Goal: Task Accomplishment & Management: Use online tool/utility

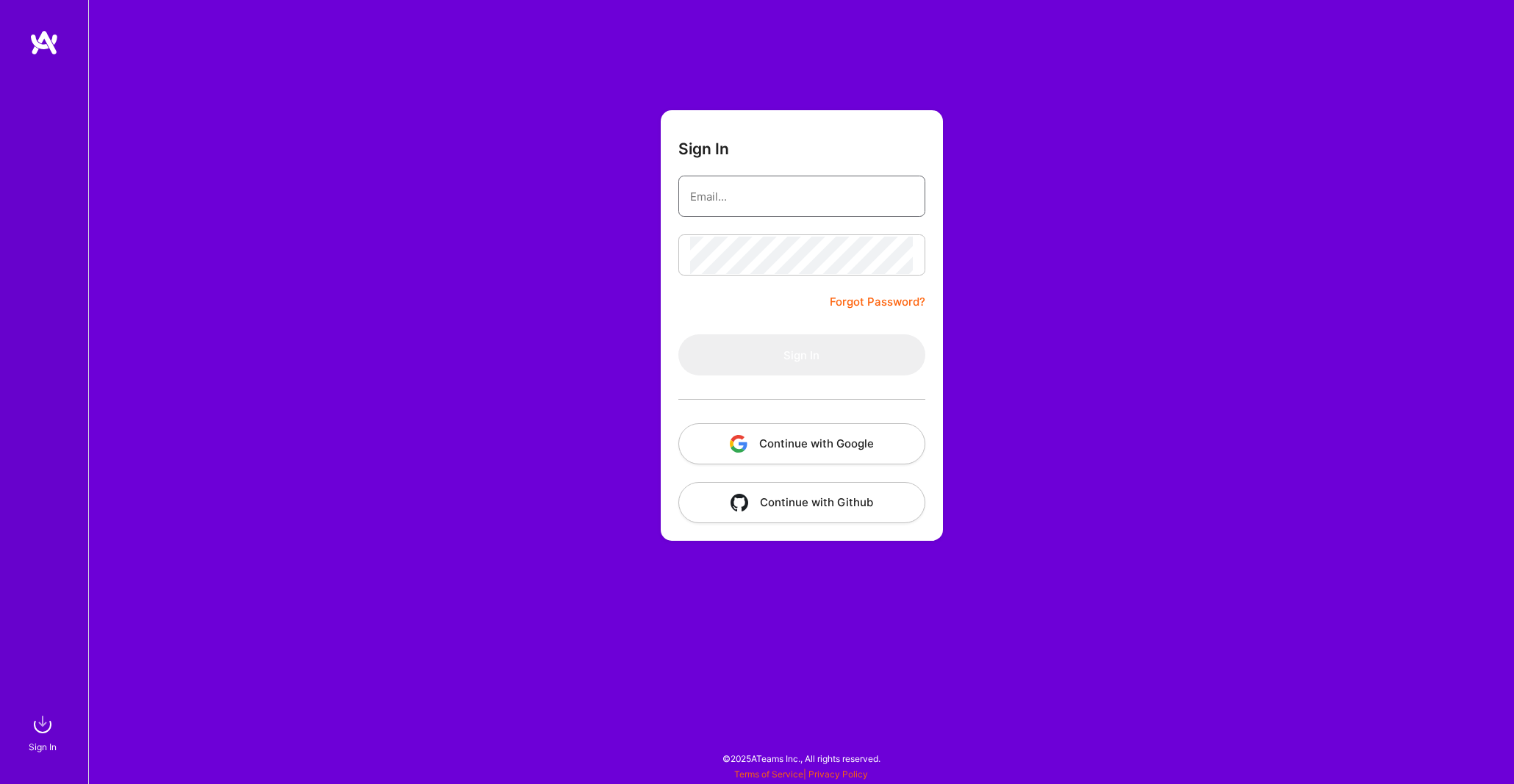
type input "[EMAIL_ADDRESS][DOMAIN_NAME]"
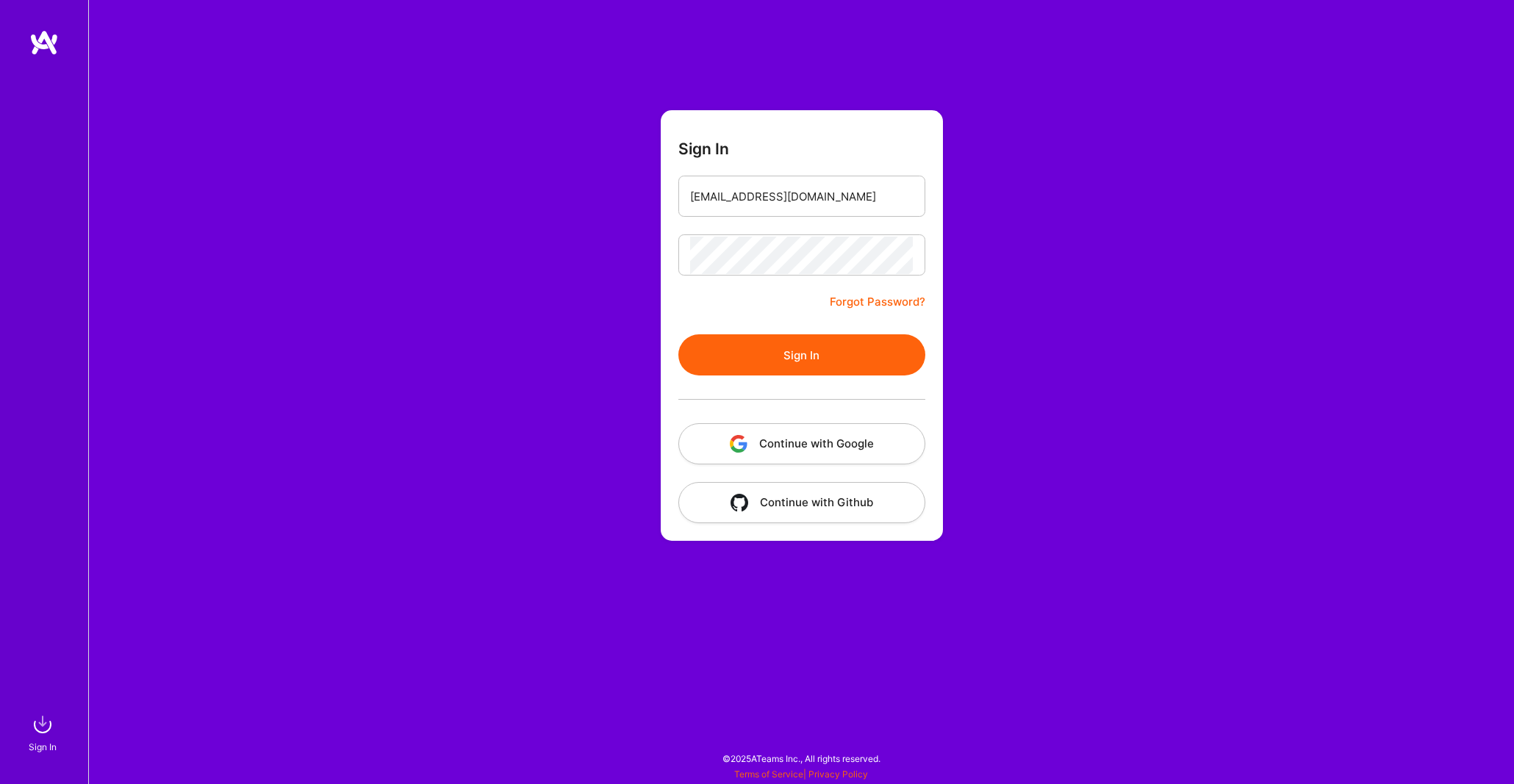
drag, startPoint x: 841, startPoint y: 327, endPoint x: 807, endPoint y: 320, distance: 34.7
click at [841, 326] on form "Sign In [EMAIL_ADDRESS][DOMAIN_NAME] Forgot Password? Sign In Continue with Goo…" at bounding box center [802, 325] width 282 height 431
click at [788, 351] on button "Sign In" at bounding box center [802, 355] width 247 height 41
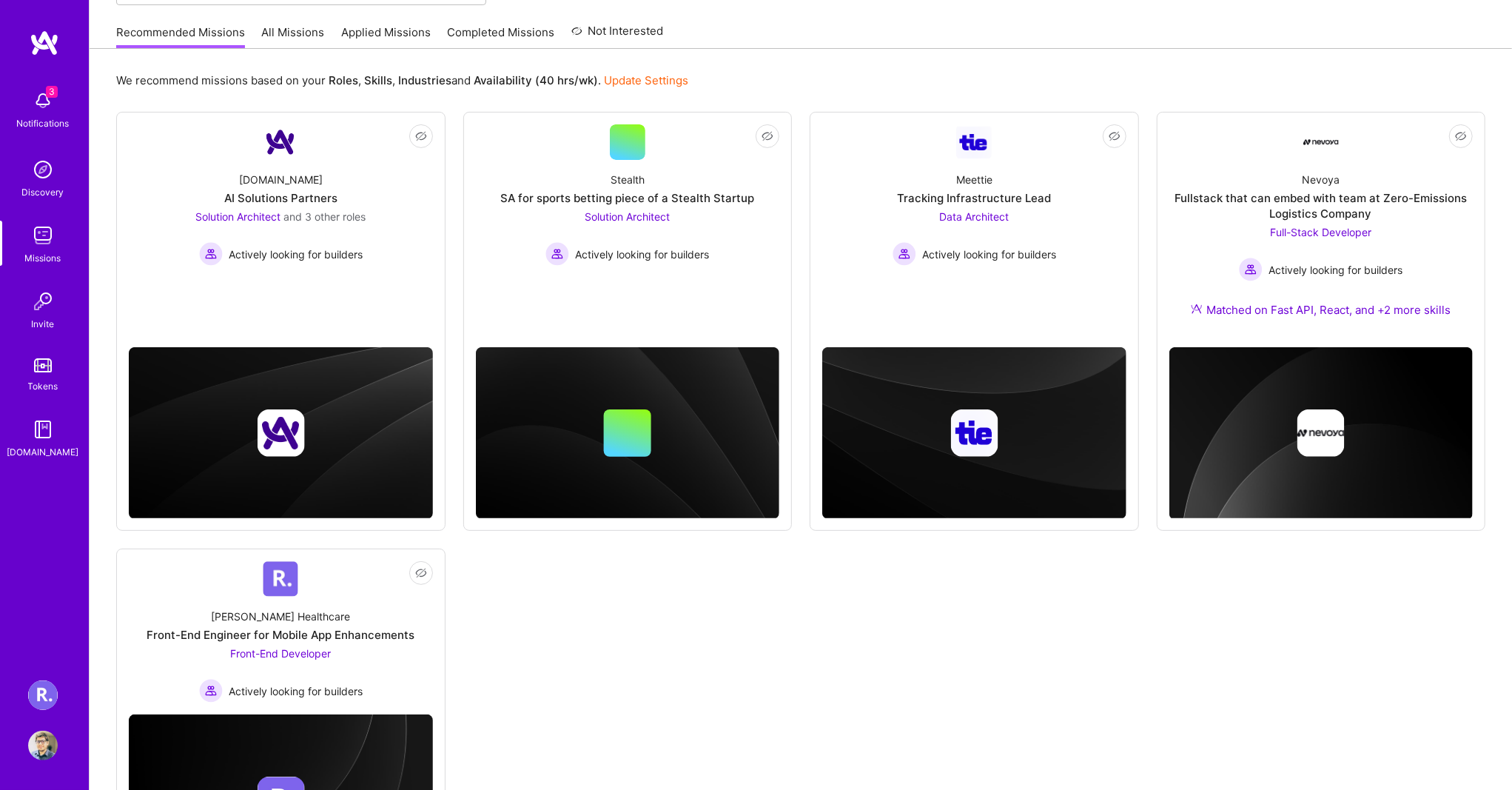
scroll to position [181, 0]
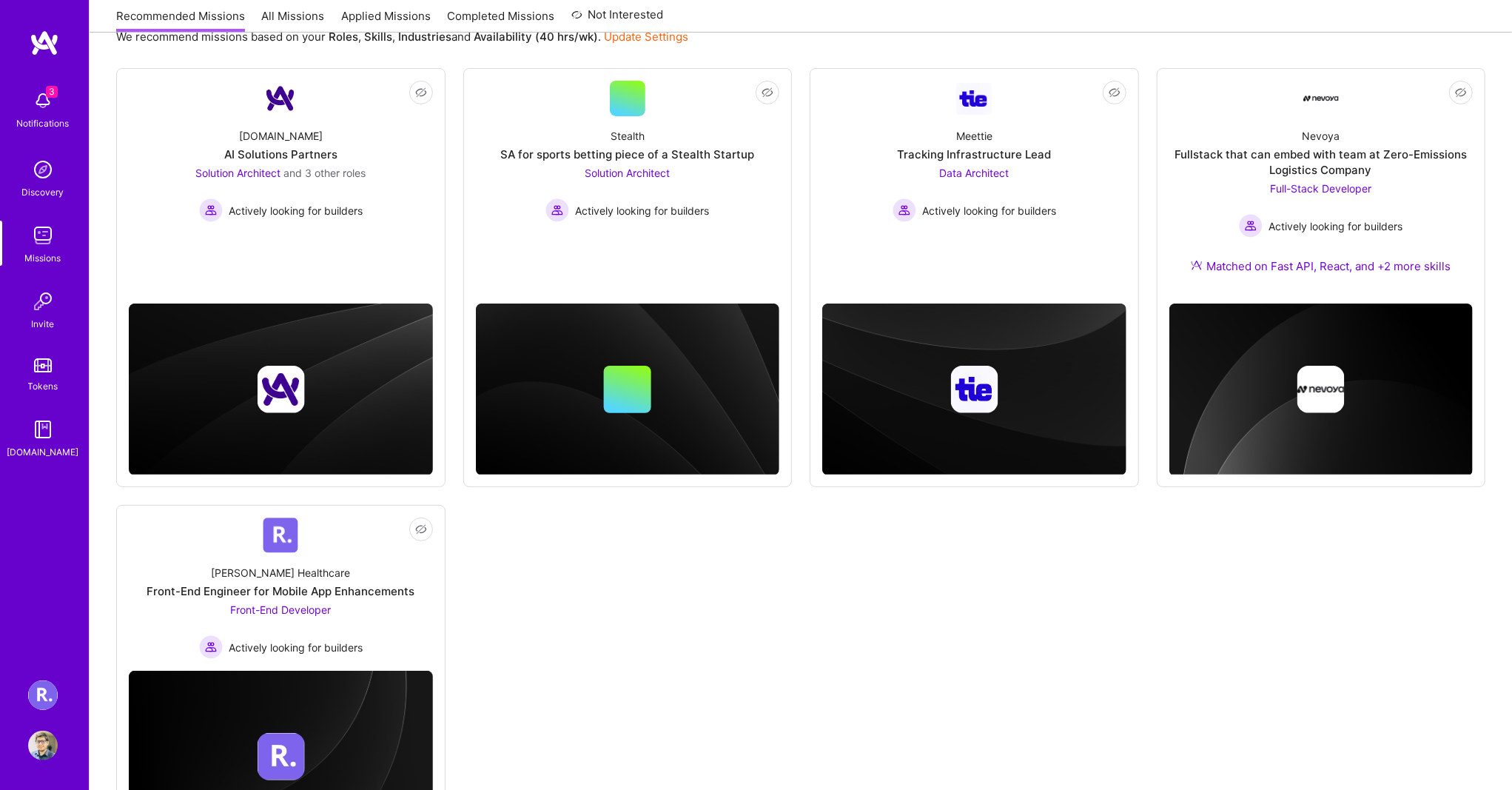
click at [43, 696] on img at bounding box center [42, 695] width 29 height 30
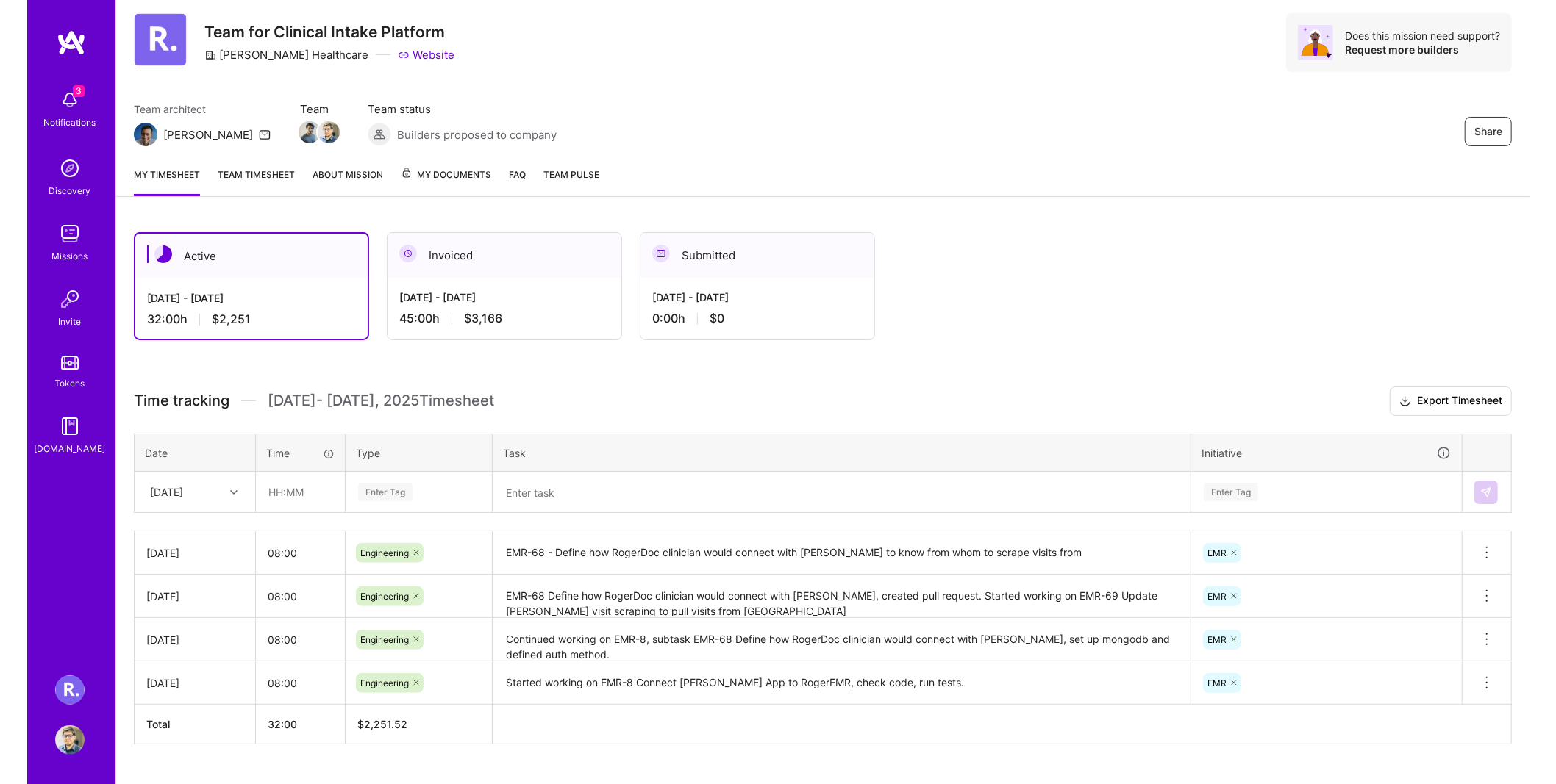
scroll to position [69, 0]
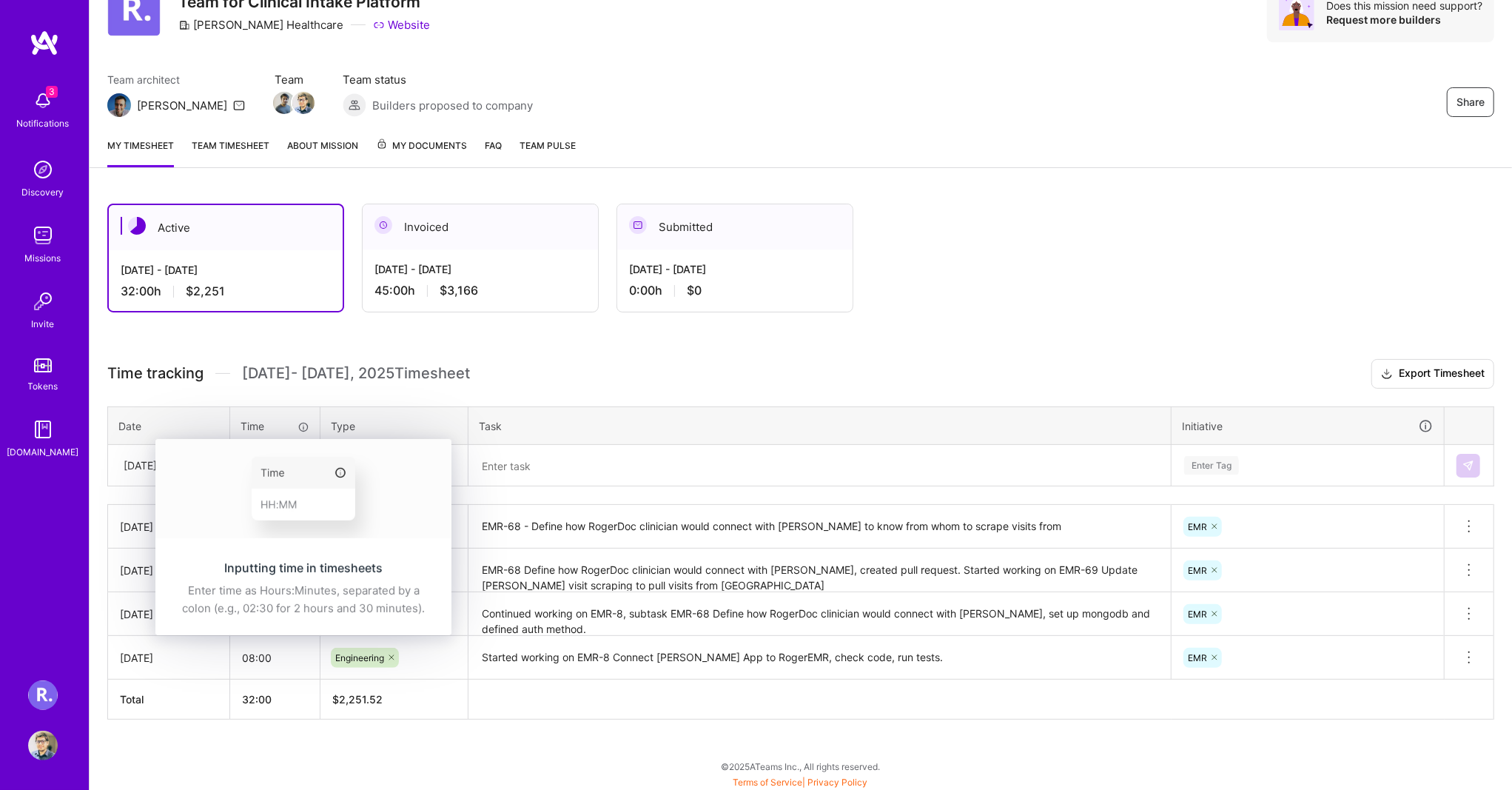
click at [211, 542] on div "Inputting time in timesheets Enter time as Hours:Minutes, separated by a colon …" at bounding box center [303, 588] width 296 height 94
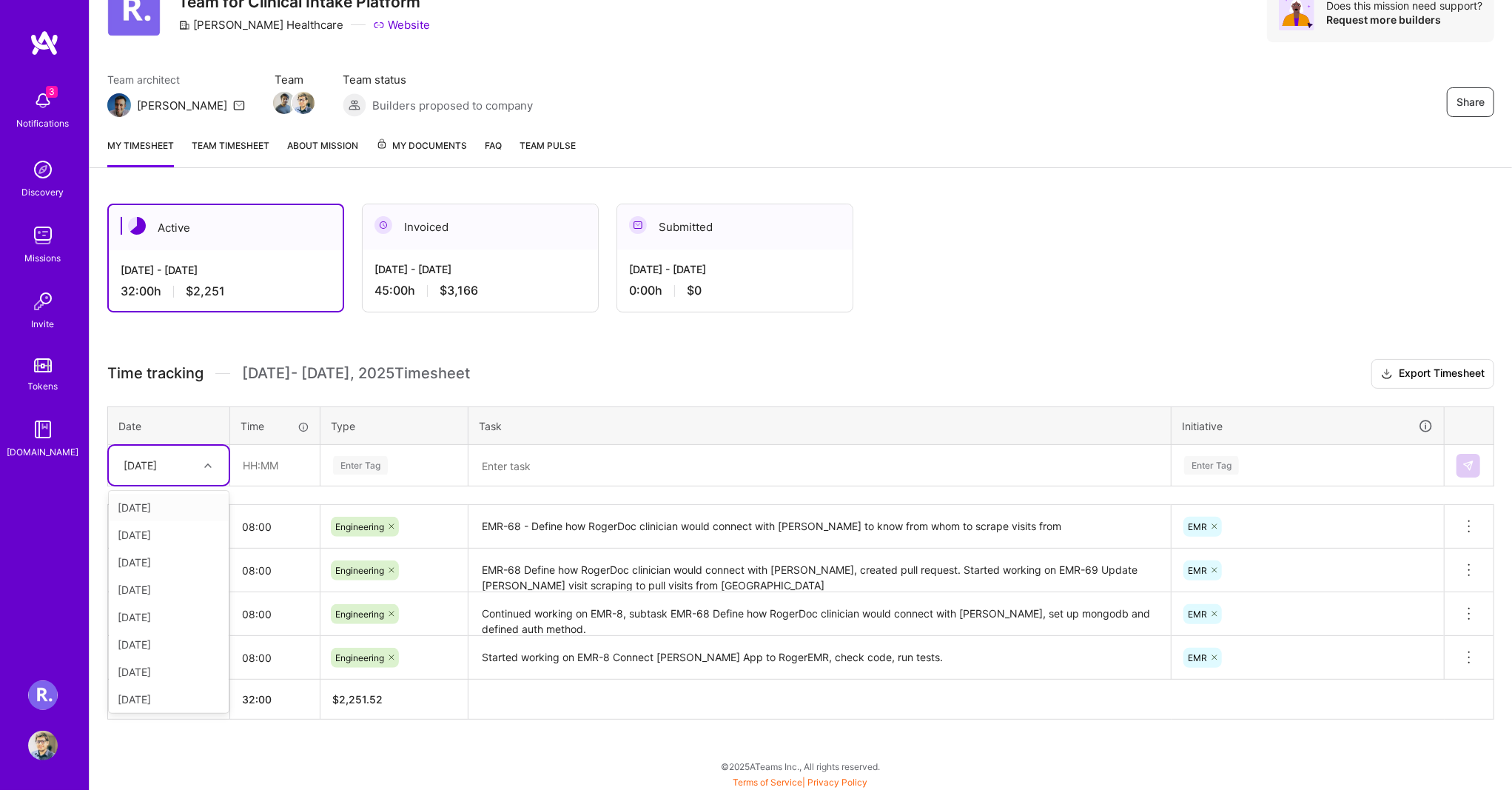
click at [135, 466] on div "[DATE]" at bounding box center [141, 465] width 34 height 15
click at [158, 677] on div "[DATE]" at bounding box center [169, 672] width 120 height 27
click at [294, 464] on input "text" at bounding box center [275, 465] width 88 height 40
type input "08:00"
click at [382, 461] on div "Enter Tag" at bounding box center [360, 465] width 55 height 23
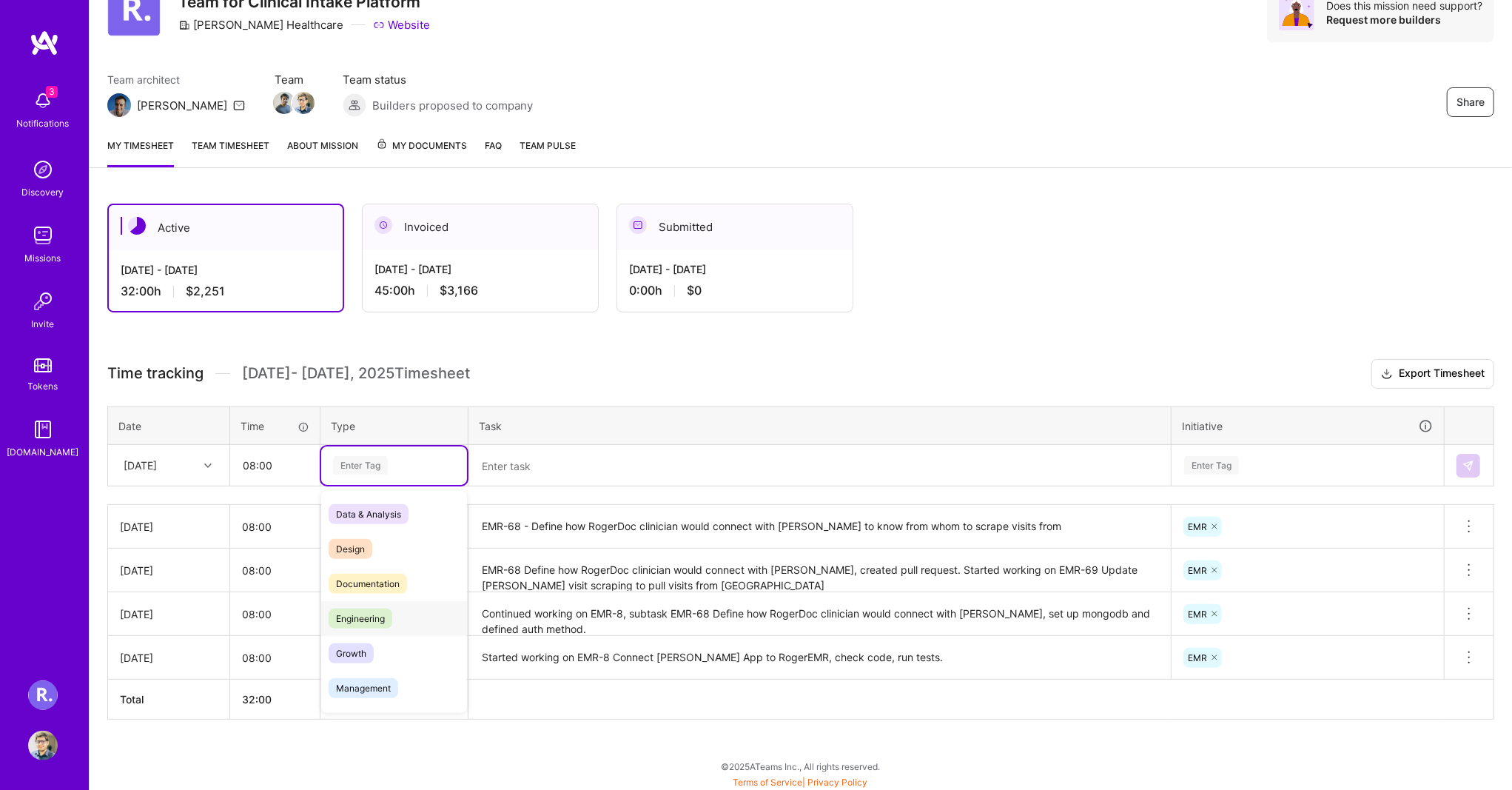
click at [350, 610] on span "Engineering" at bounding box center [361, 619] width 64 height 20
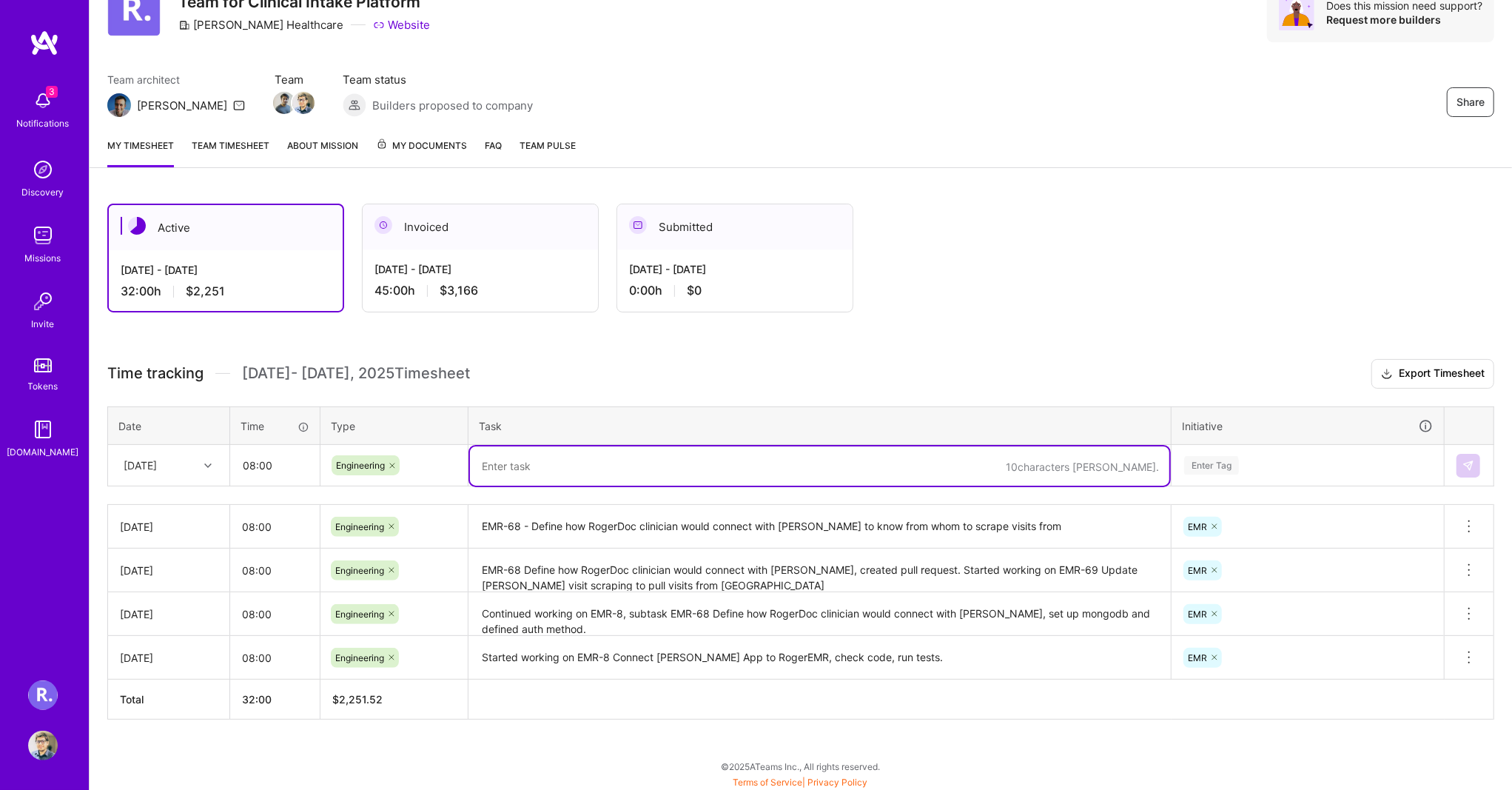
click at [543, 471] on textarea at bounding box center [820, 466] width 700 height 40
click at [544, 515] on textarea "EMR-68 - Define how RogerDoc clinician would connect with [PERSON_NAME] to know…" at bounding box center [820, 527] width 700 height 40
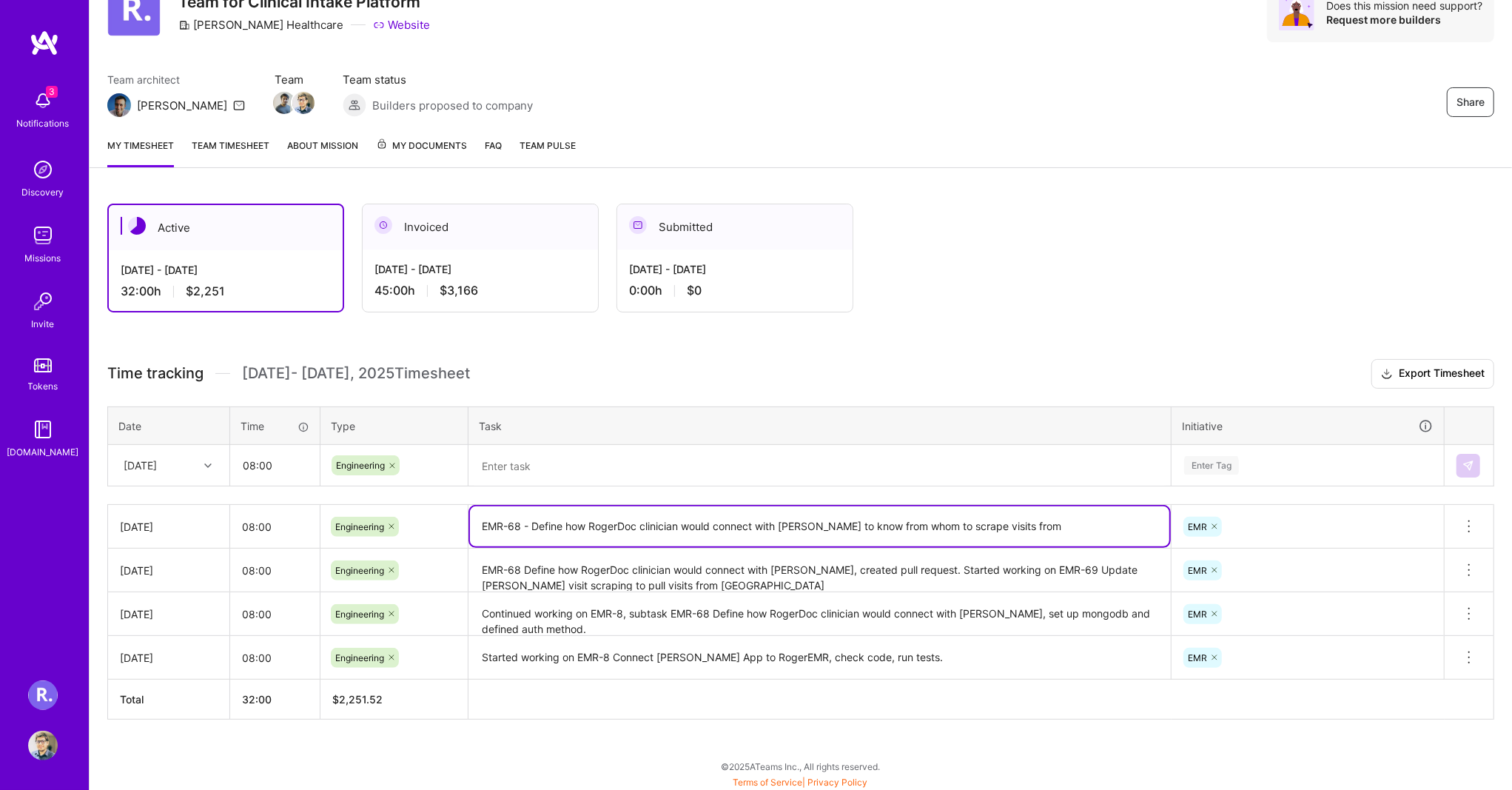
click at [545, 519] on textarea "EMR-68 - Define how RogerDoc clinician would connect with [PERSON_NAME] to know…" at bounding box center [820, 526] width 700 height 40
click at [546, 519] on textarea "EMR-68 - Define how RogerDoc clinician would connect with [PERSON_NAME] to know…" at bounding box center [820, 526] width 700 height 40
drag, startPoint x: 521, startPoint y: 519, endPoint x: 485, endPoint y: 513, distance: 36.5
click at [507, 517] on textarea "EMR-68 - Define how RogerDoc clinician would connect with [PERSON_NAME] to know…" at bounding box center [820, 526] width 700 height 40
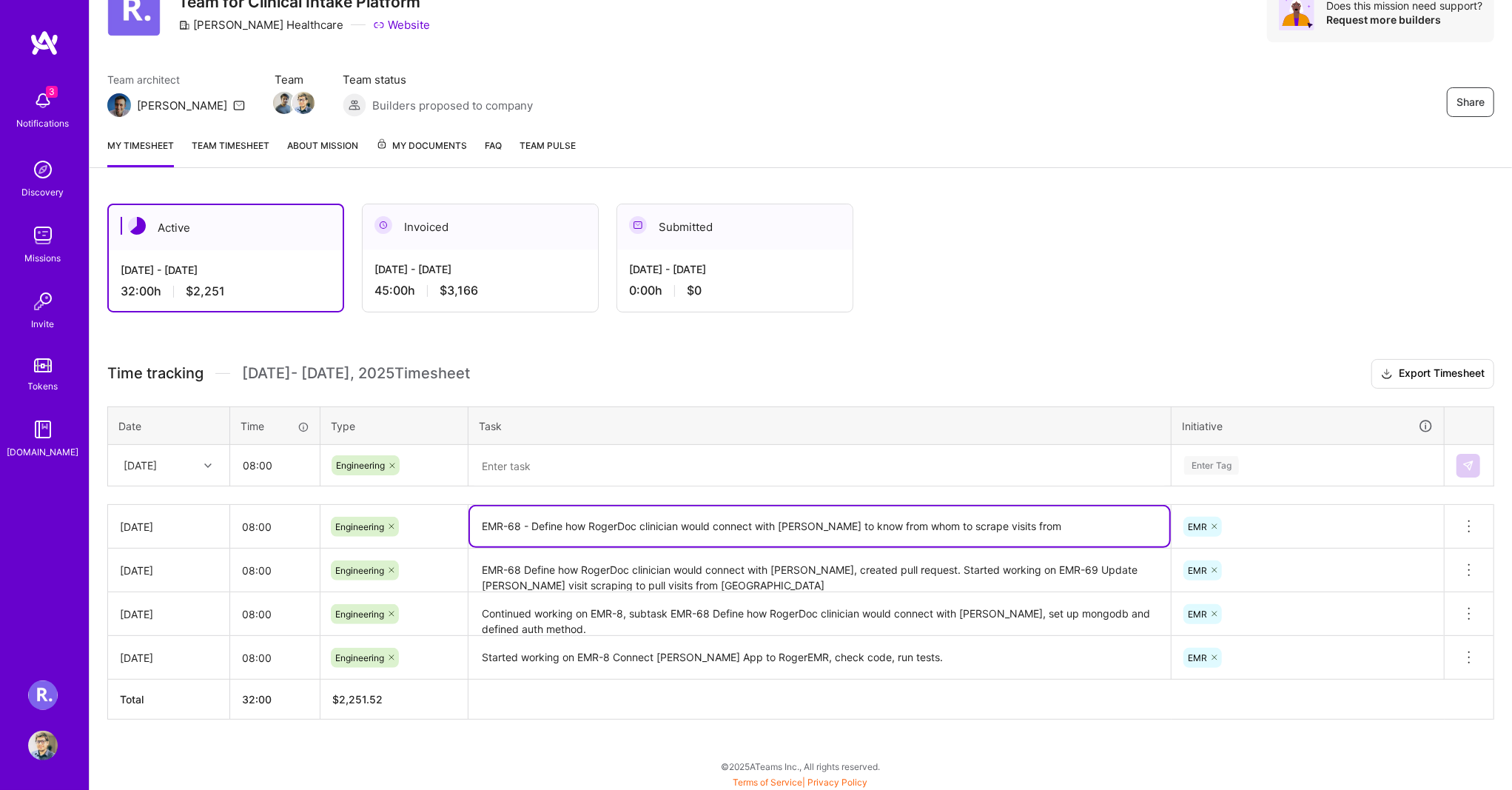
click at [484, 512] on textarea "EMR-68 - Define how RogerDoc clinician would connect with [PERSON_NAME] to know…" at bounding box center [820, 526] width 700 height 40
click at [482, 512] on textarea "EMR-68 - Define how RogerDoc clinician would connect with [PERSON_NAME] to know…" at bounding box center [820, 526] width 700 height 40
drag, startPoint x: 489, startPoint y: 522, endPoint x: 505, endPoint y: 524, distance: 16.1
click at [505, 524] on textarea "EMR-68 - Define how RogerDoc clinician would connect with [PERSON_NAME] to know…" at bounding box center [820, 526] width 700 height 40
drag, startPoint x: 526, startPoint y: 523, endPoint x: 485, endPoint y: 519, distance: 41.2
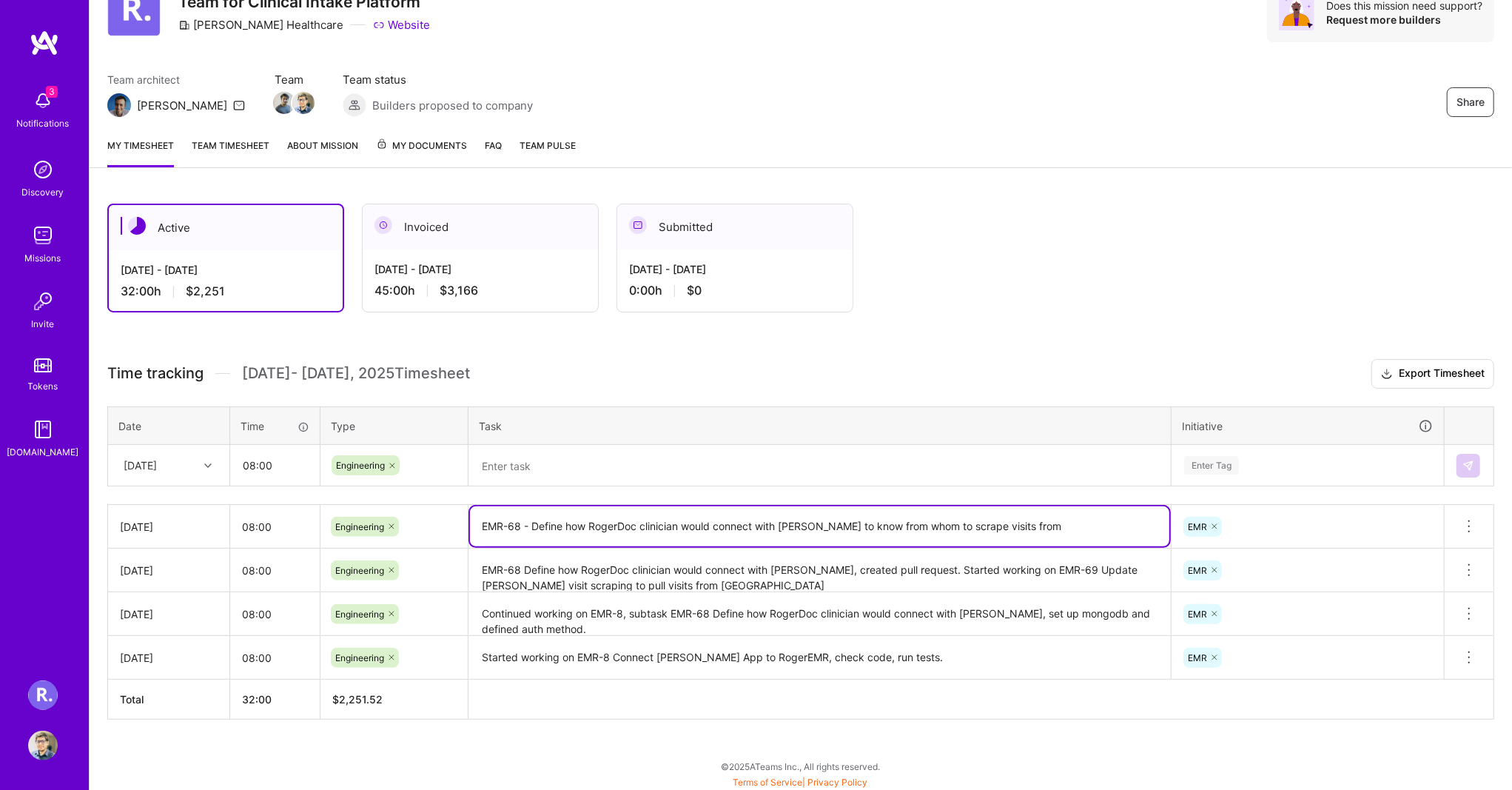
click at [485, 519] on textarea "EMR-68 - Define how RogerDoc clinician would connect with [PERSON_NAME] to know…" at bounding box center [820, 526] width 700 height 40
click at [484, 520] on textarea "EMR-68 - Define how RogerDoc clinician would connect with [PERSON_NAME] to know…" at bounding box center [820, 526] width 700 height 40
click at [508, 519] on textarea "EMR-68 - Define how RogerDoc clinician would connect with [PERSON_NAME] to know…" at bounding box center [820, 526] width 700 height 40
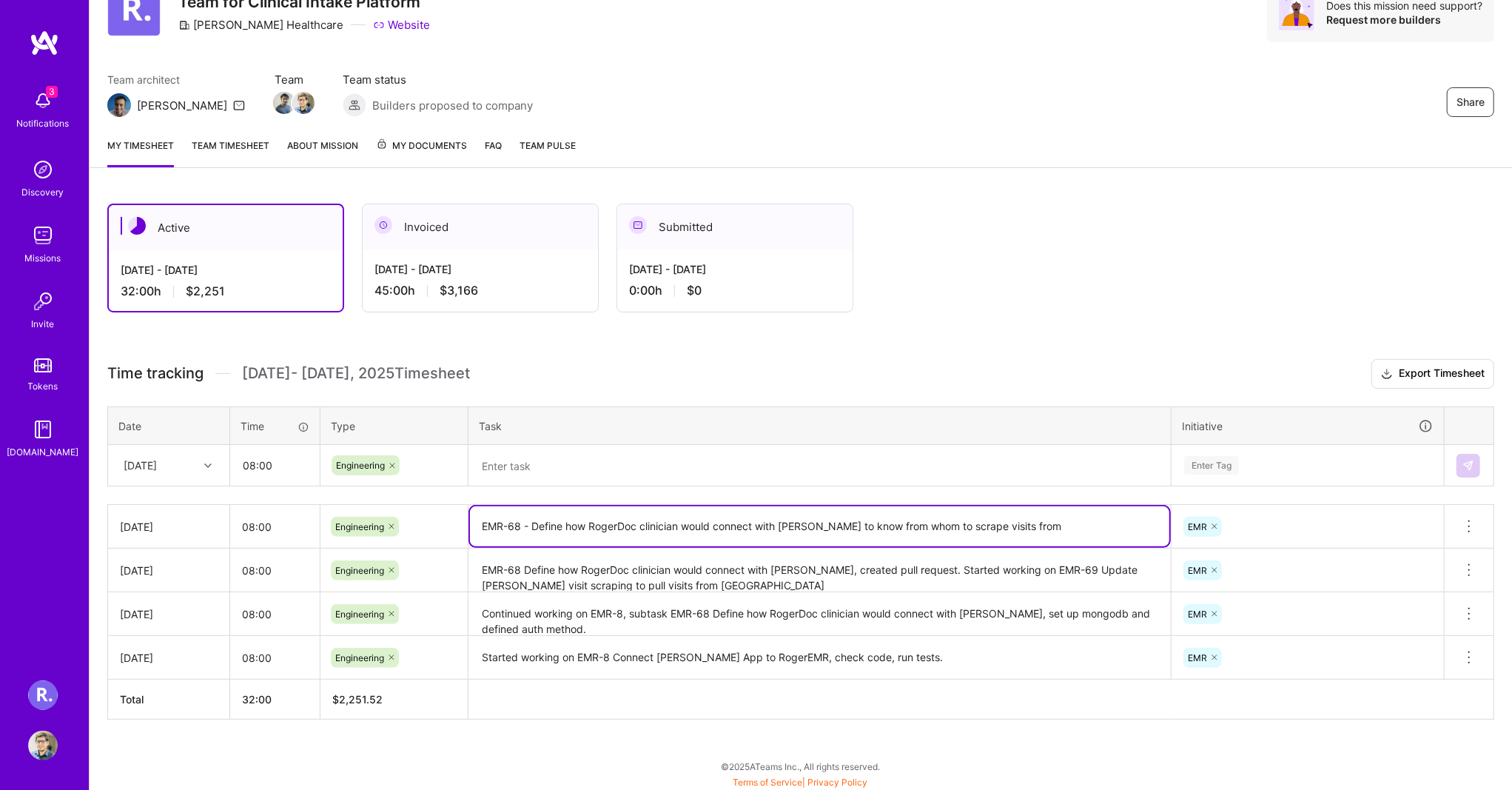
drag, startPoint x: 521, startPoint y: 524, endPoint x: 474, endPoint y: 519, distance: 47.3
click at [475, 520] on textarea "EMR-68 - Define how RogerDoc clinician would connect with [PERSON_NAME] to know…" at bounding box center [820, 526] width 700 height 40
click at [530, 480] on textarea at bounding box center [820, 466] width 700 height 40
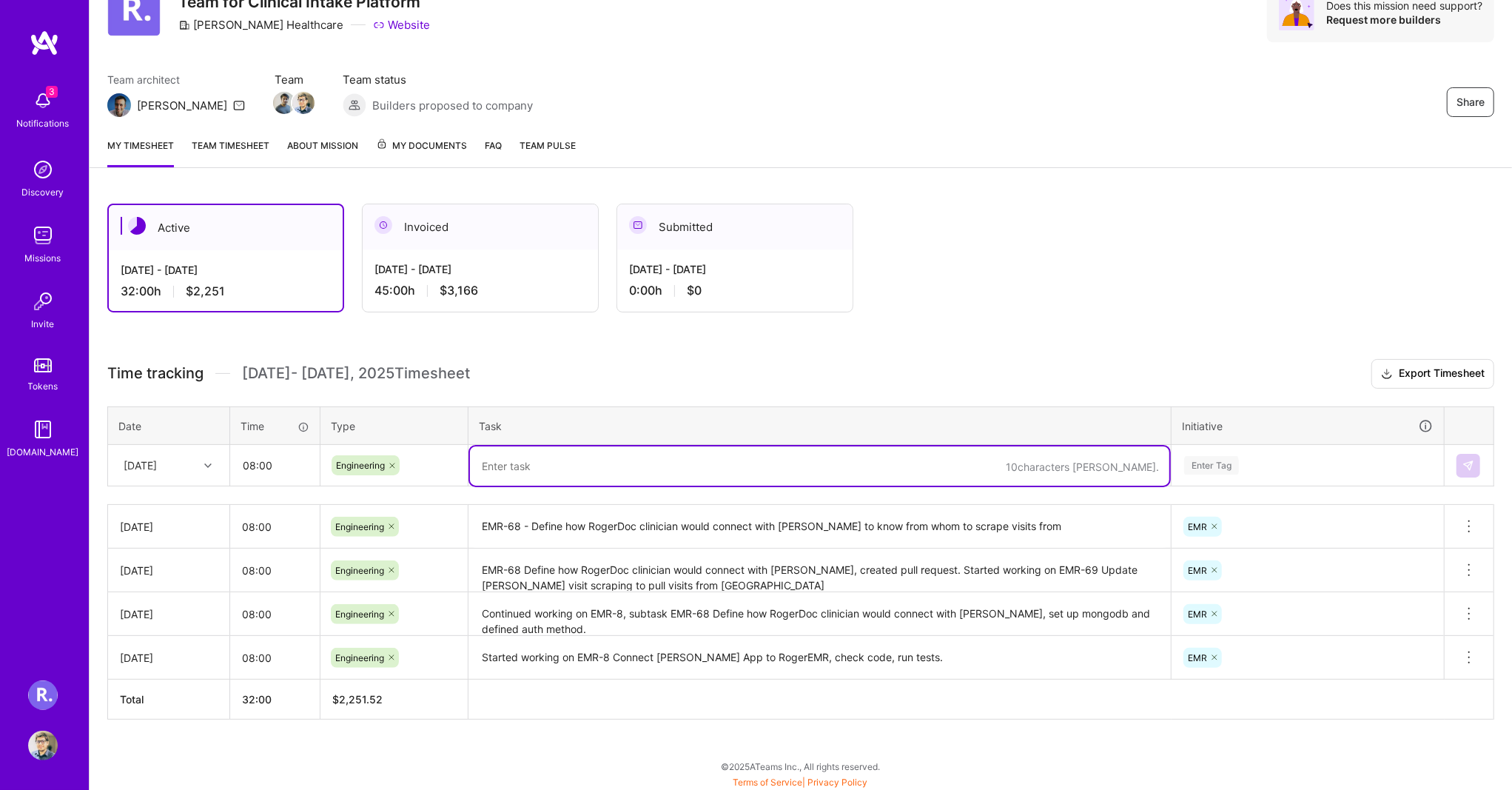
paste textarea "EMR-68"
type textarea "EMR-68 - Created first pull request, got some comments. Update it without [PERS…"
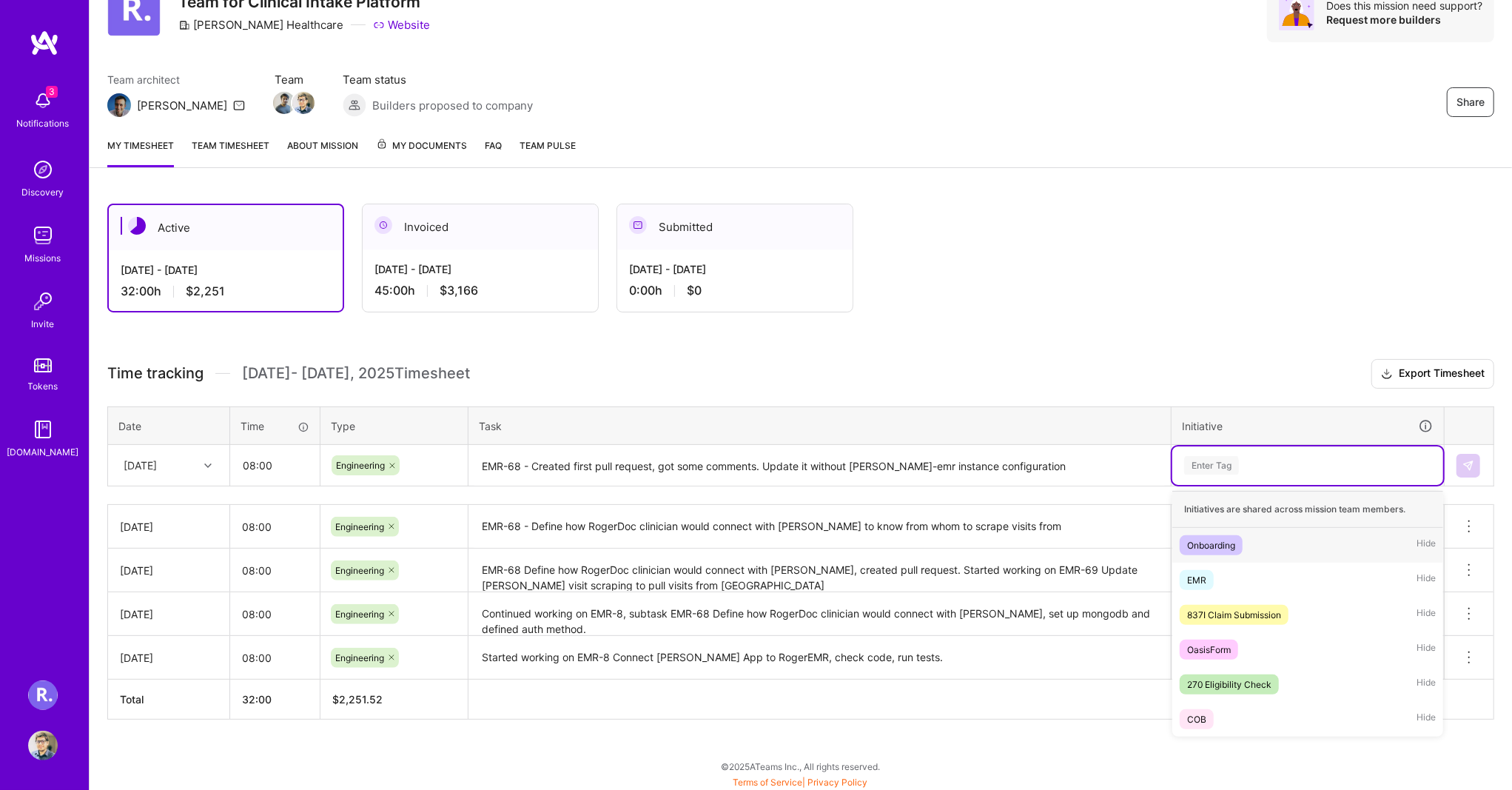
click at [1238, 458] on div "Enter Tag" at bounding box center [1211, 465] width 55 height 23
click at [1209, 581] on span "EMR" at bounding box center [1197, 580] width 34 height 20
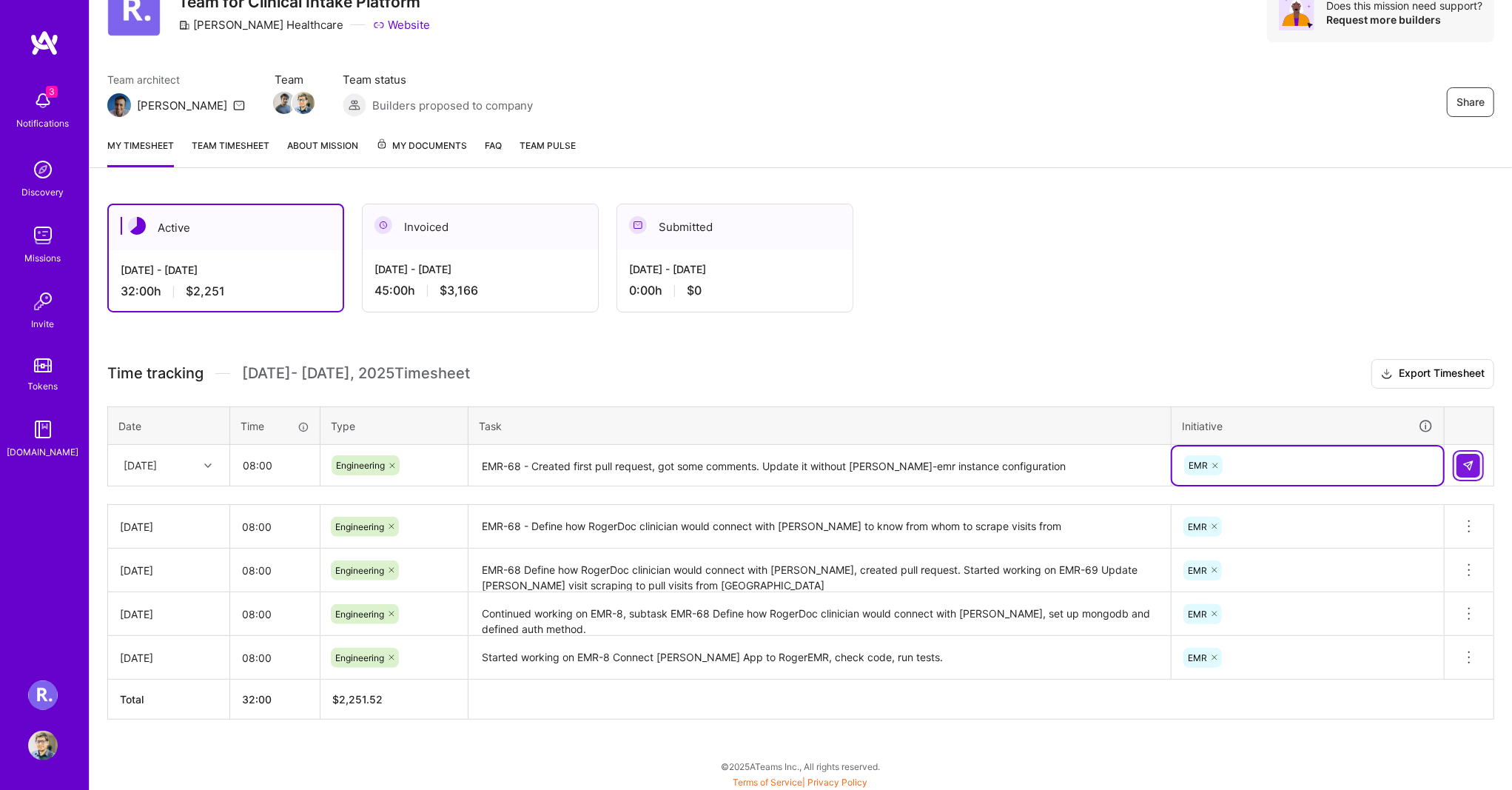
click at [1468, 459] on img at bounding box center [1469, 465] width 12 height 12
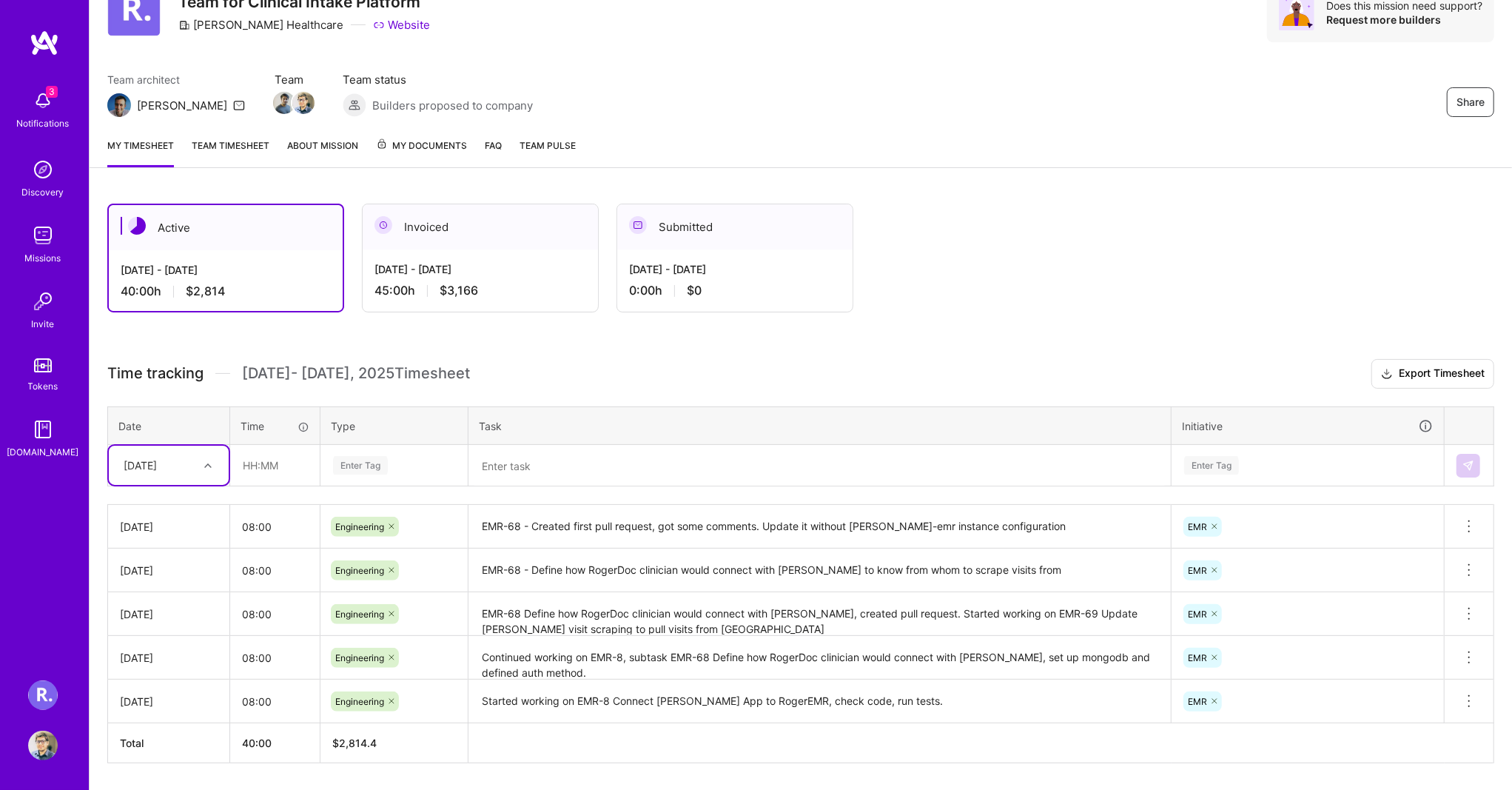
click at [212, 456] on div at bounding box center [209, 465] width 23 height 19
click at [172, 675] on div "[DATE]" at bounding box center [169, 672] width 120 height 27
click at [260, 456] on input "text" at bounding box center [275, 465] width 88 height 40
type input "08:00"
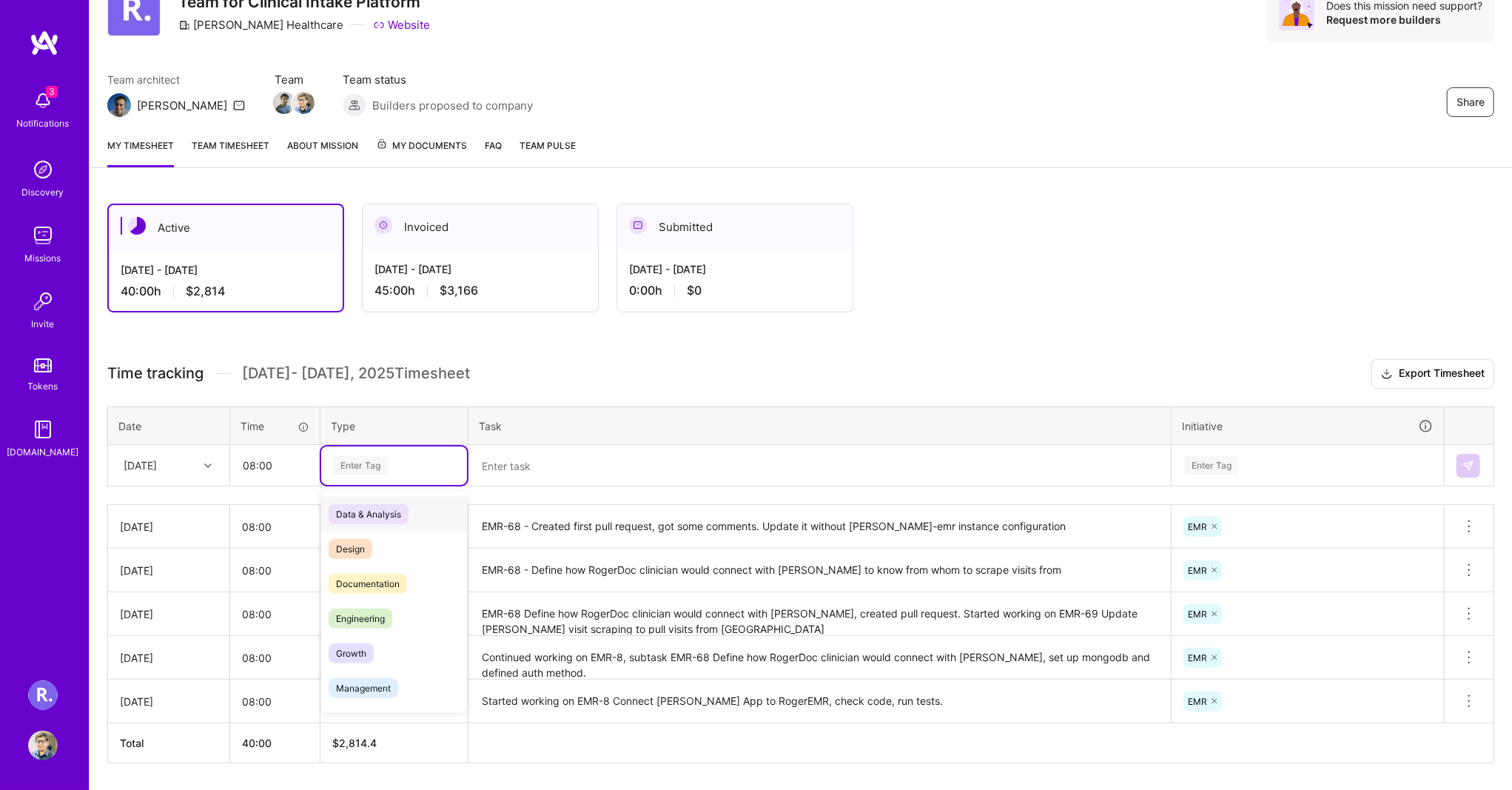
click at [426, 456] on div "Enter Tag" at bounding box center [394, 465] width 125 height 19
click at [361, 609] on span "Engineering" at bounding box center [361, 619] width 64 height 20
click at [503, 520] on textarea "EMR-68 - Created first pull request, got some comments. Update it without [PERS…" at bounding box center [820, 527] width 700 height 40
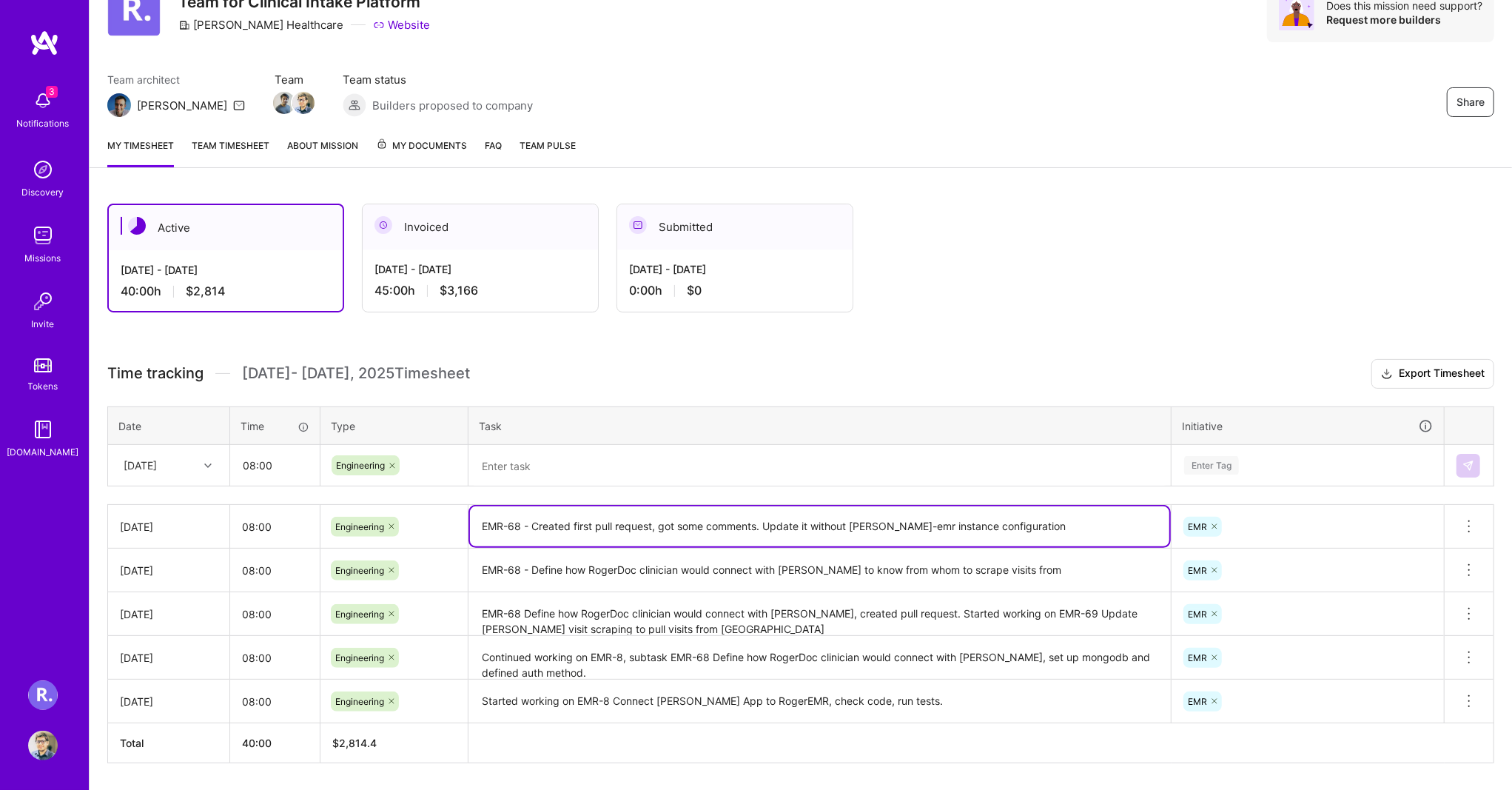
click at [503, 520] on textarea "EMR-68 - Created first pull request, got some comments. Update it without [PERS…" at bounding box center [820, 526] width 700 height 40
click at [521, 515] on textarea "EMR-68 - Created first pull request, got some comments. Update it without [PERS…" at bounding box center [820, 526] width 700 height 40
click at [527, 511] on textarea "EMR-68 - Created first pull request, got some comments. Update it without [PERS…" at bounding box center [820, 526] width 700 height 40
click at [528, 511] on textarea "EMR-68 - Created first pull request, got some comments. Update it without [PERS…" at bounding box center [820, 526] width 700 height 40
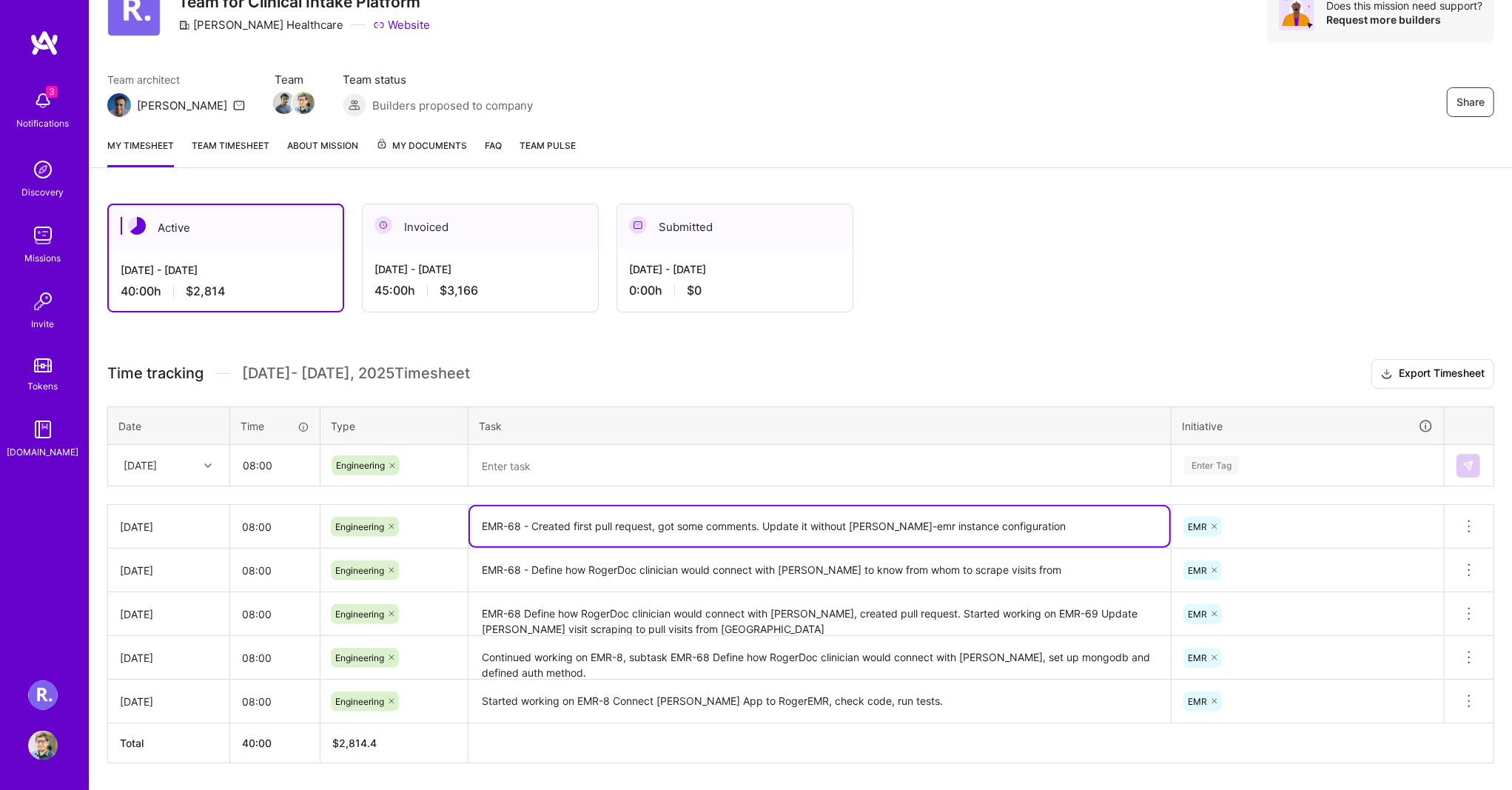
click at [555, 465] on textarea at bounding box center [820, 466] width 700 height 40
paste textarea "EMR-68 - Created first pull request, got some comments. Update it without [PERS…"
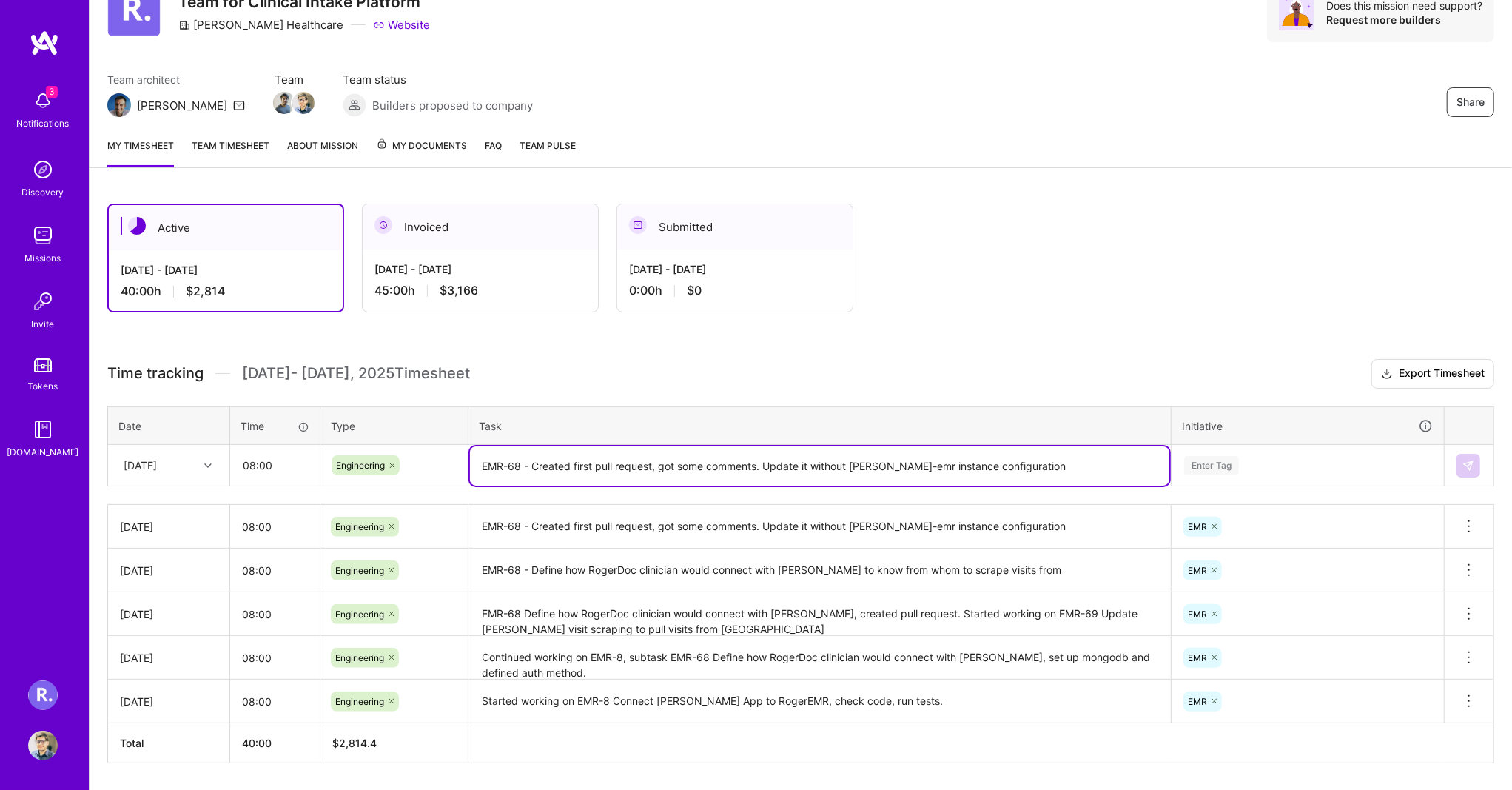
drag, startPoint x: 533, startPoint y: 461, endPoint x: 684, endPoint y: 477, distance: 151.8
click at [550, 465] on textarea "EMR-68 - Created first pull request, got some comments. Update it without [PERS…" at bounding box center [820, 466] width 700 height 40
drag, startPoint x: 684, startPoint y: 477, endPoint x: 1105, endPoint y: 470, distance: 421.1
click at [1105, 471] on textarea "EMR-68 - Created first pull request, got some comments. Update it without [PERS…" at bounding box center [820, 466] width 700 height 40
type textarea "EMR-68 - Successful connection between [PERSON_NAME]-API with [PERSON_NAME], cr…"
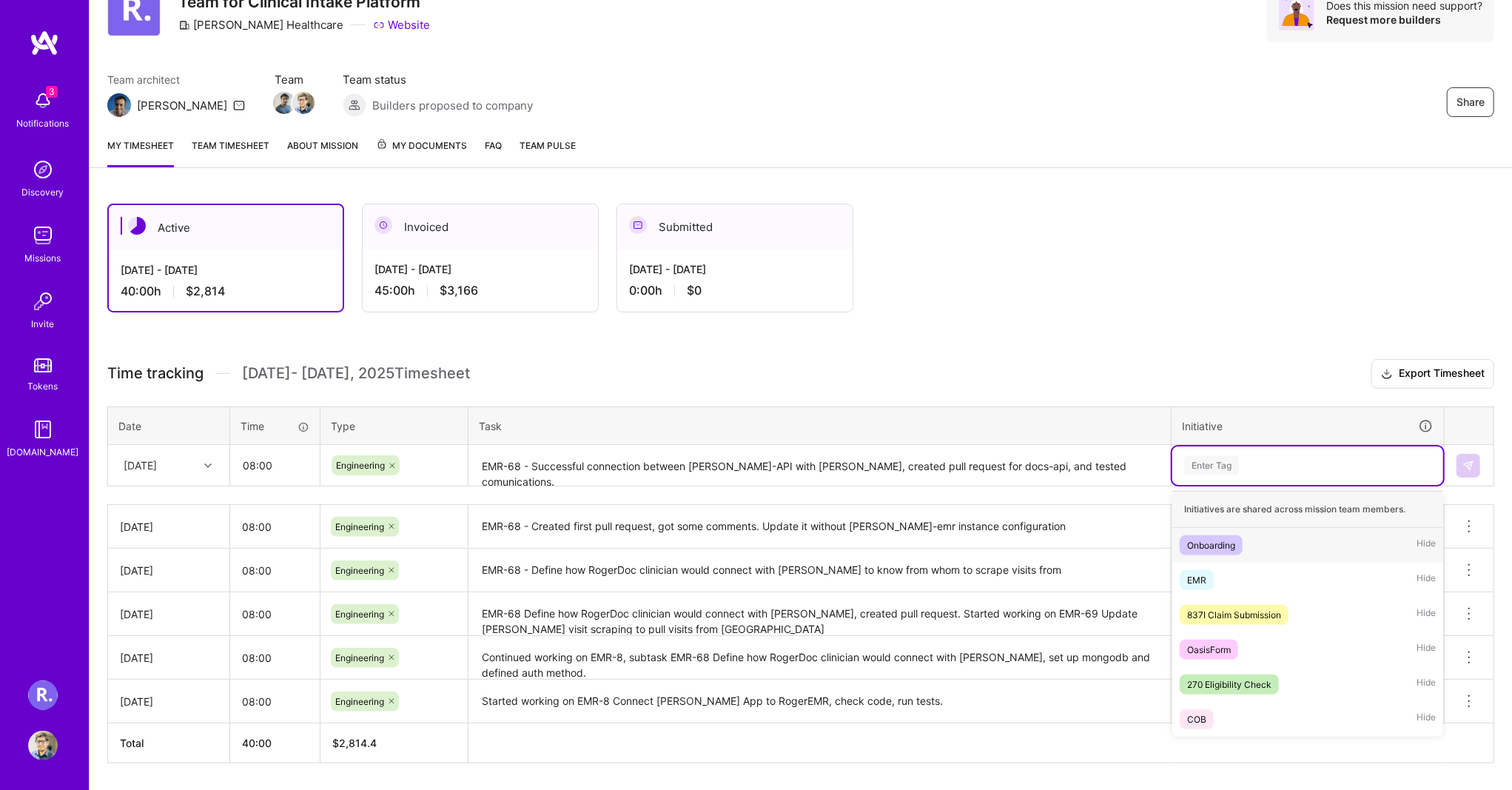
click at [1316, 459] on div "Enter Tag" at bounding box center [1308, 465] width 250 height 19
click at [1236, 576] on div "EMR Hide" at bounding box center [1307, 580] width 271 height 35
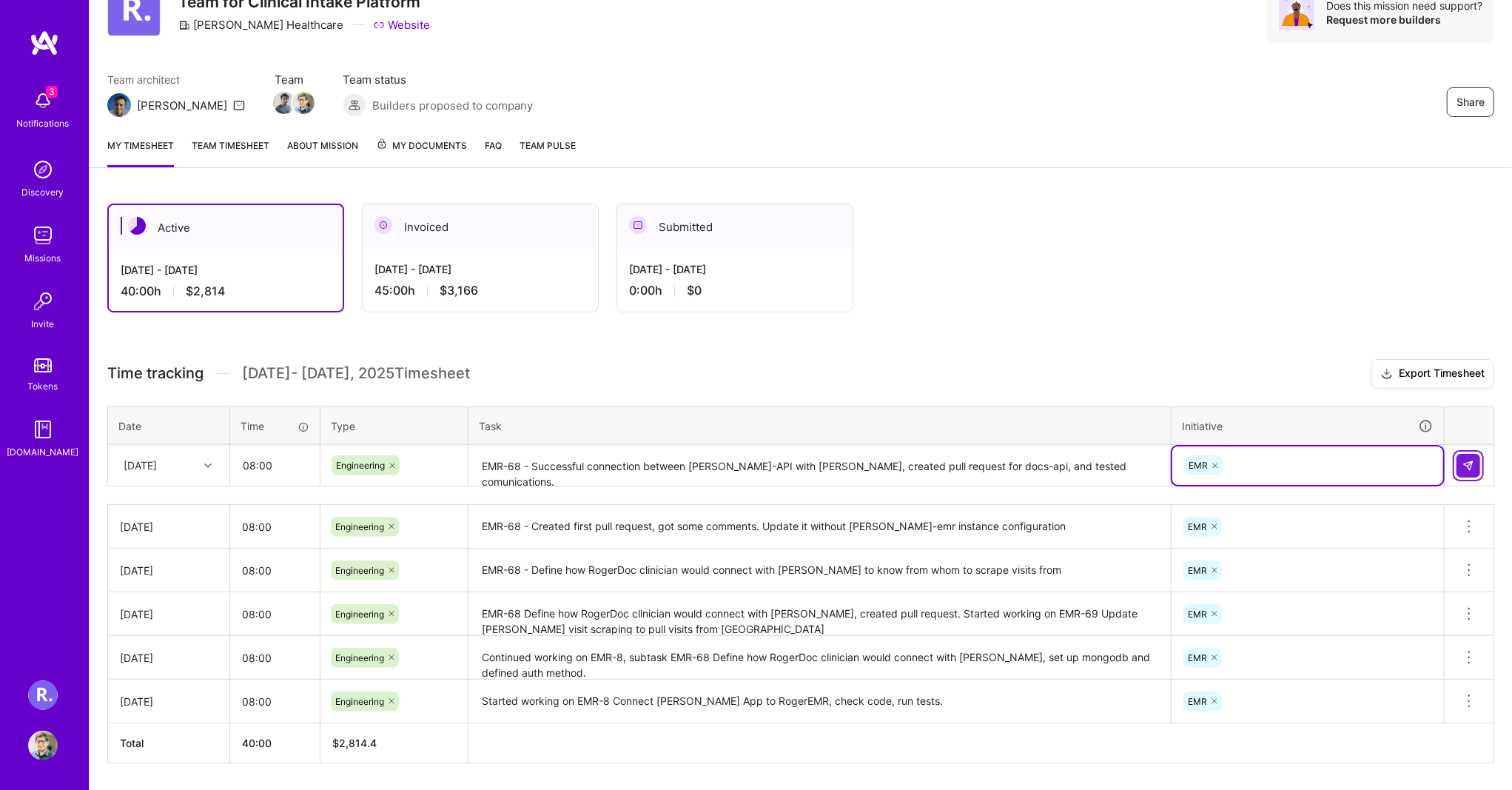
click at [1469, 459] on img at bounding box center [1469, 465] width 12 height 12
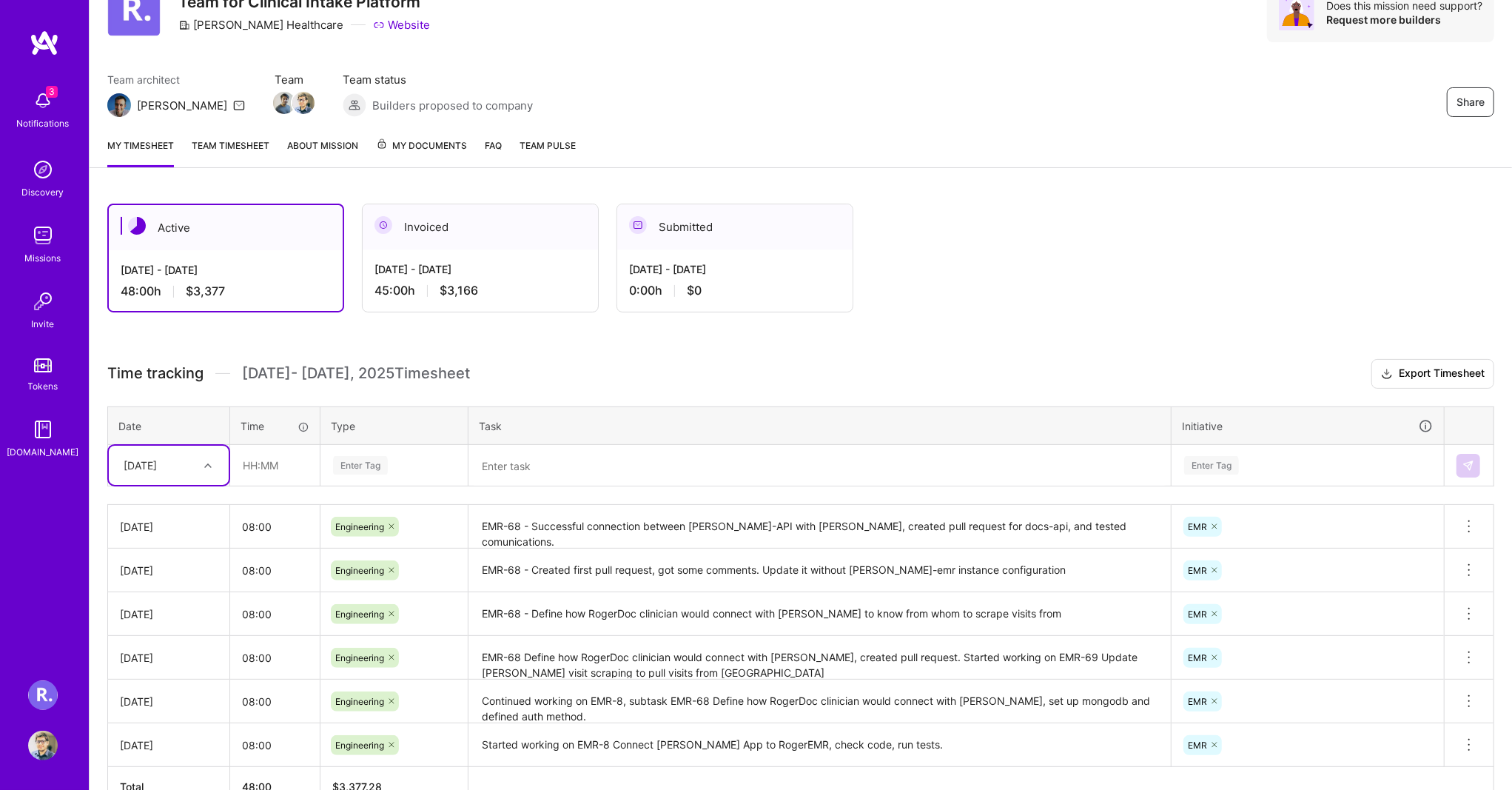
click at [893, 362] on h3 "Time tracking [DATE] - [DATE] Timesheet Export Timesheet" at bounding box center [801, 374] width 1387 height 30
